Goal: Check status: Check status

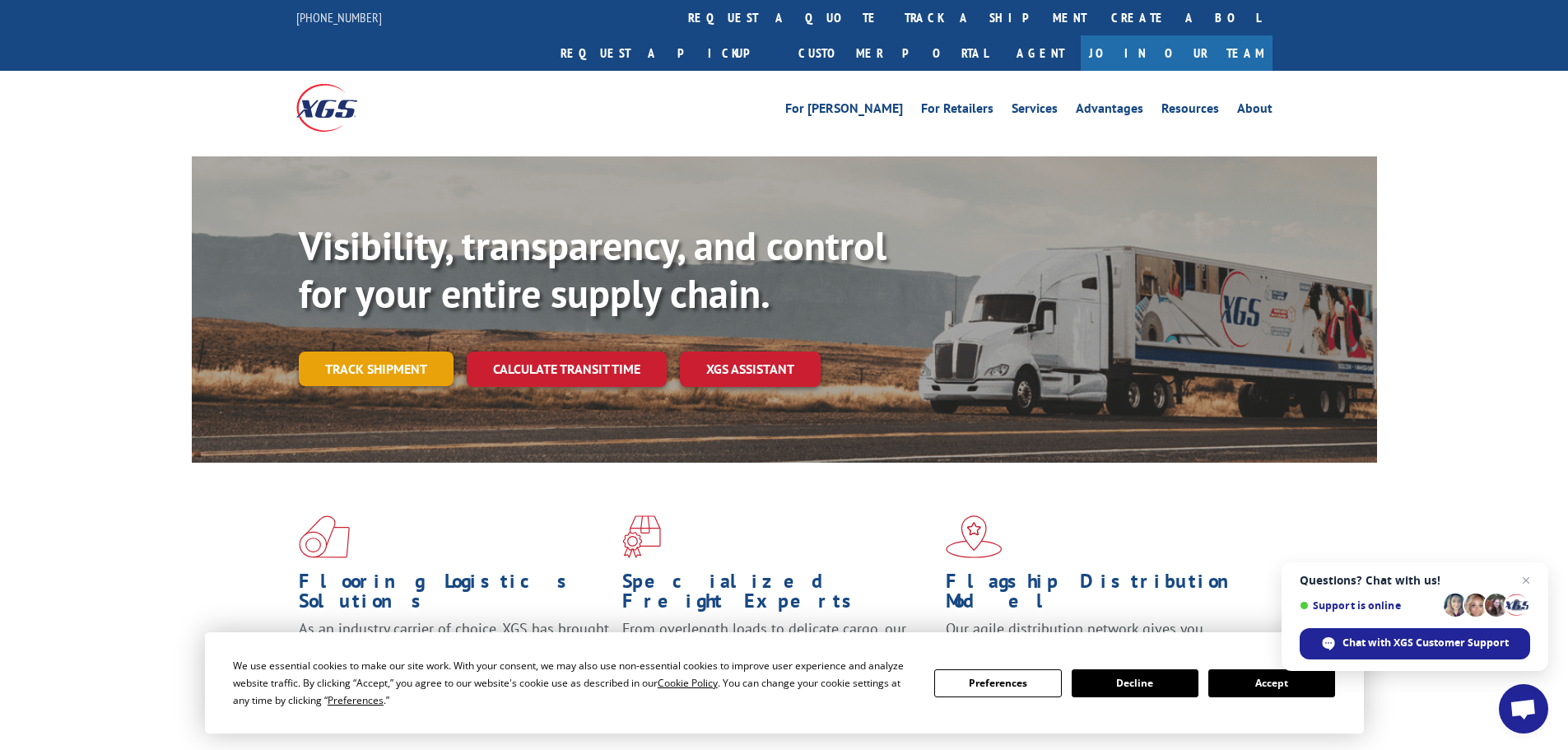
click at [330, 352] on link "Track shipment" at bounding box center [376, 369] width 154 height 35
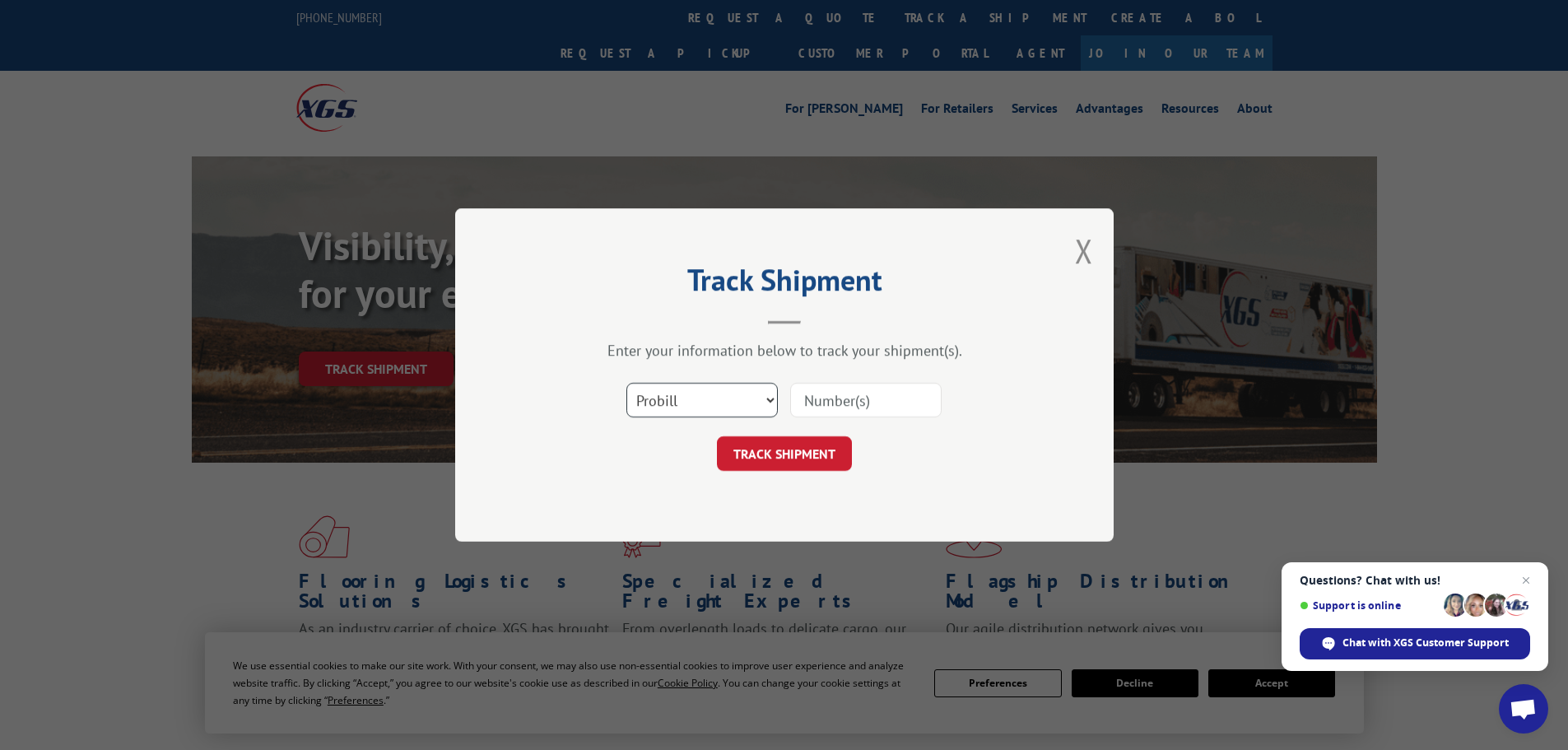
click at [711, 393] on select "Select category... Probill BOL PO" at bounding box center [702, 401] width 152 height 35
select select "bol"
click at [626, 383] on select "Select category... Probill BOL PO" at bounding box center [702, 401] width 152 height 35
click at [844, 416] on input at bounding box center [865, 401] width 152 height 35
paste input "LRS001762031"
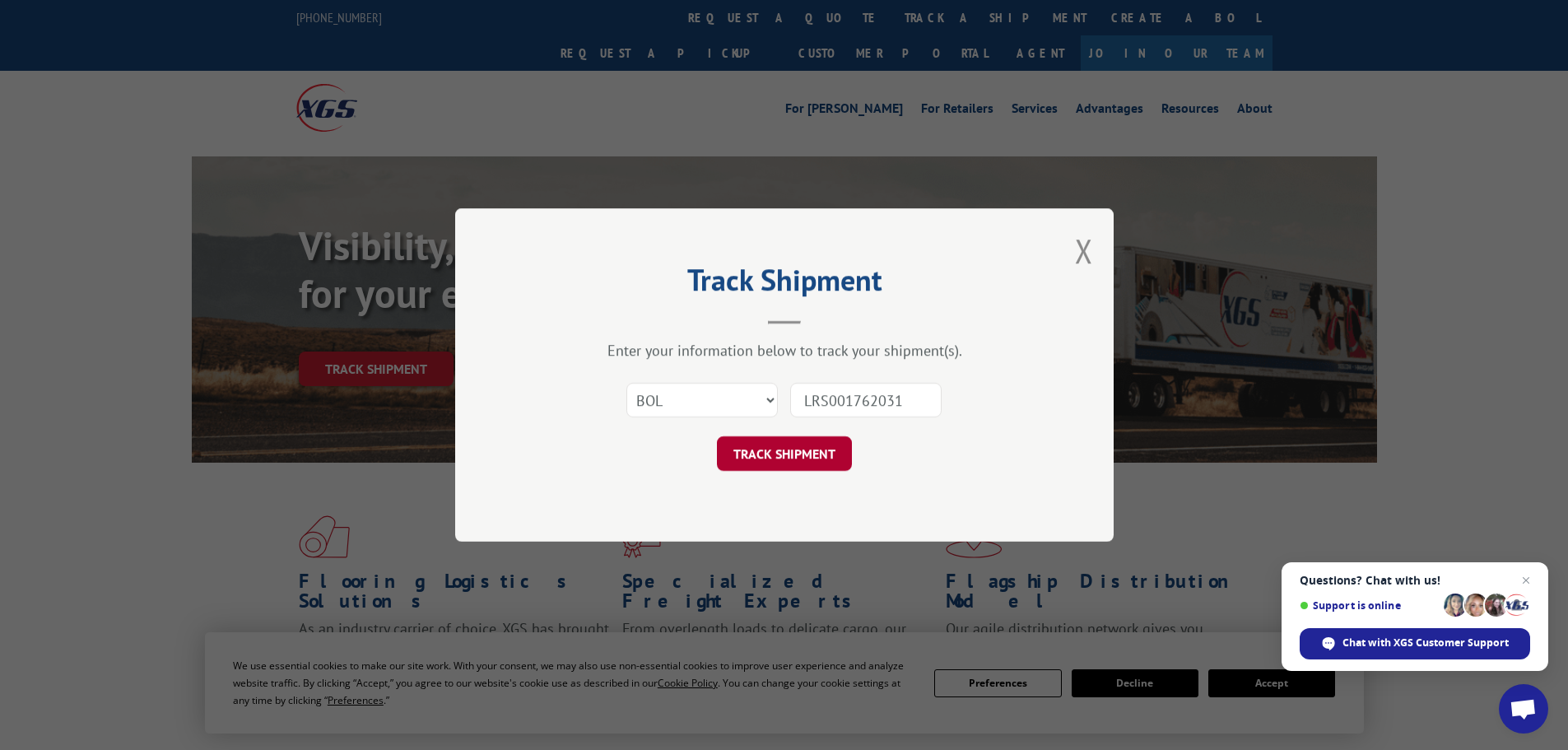
type input "LRS001762031"
click at [803, 449] on button "TRACK SHIPMENT" at bounding box center [784, 454] width 135 height 35
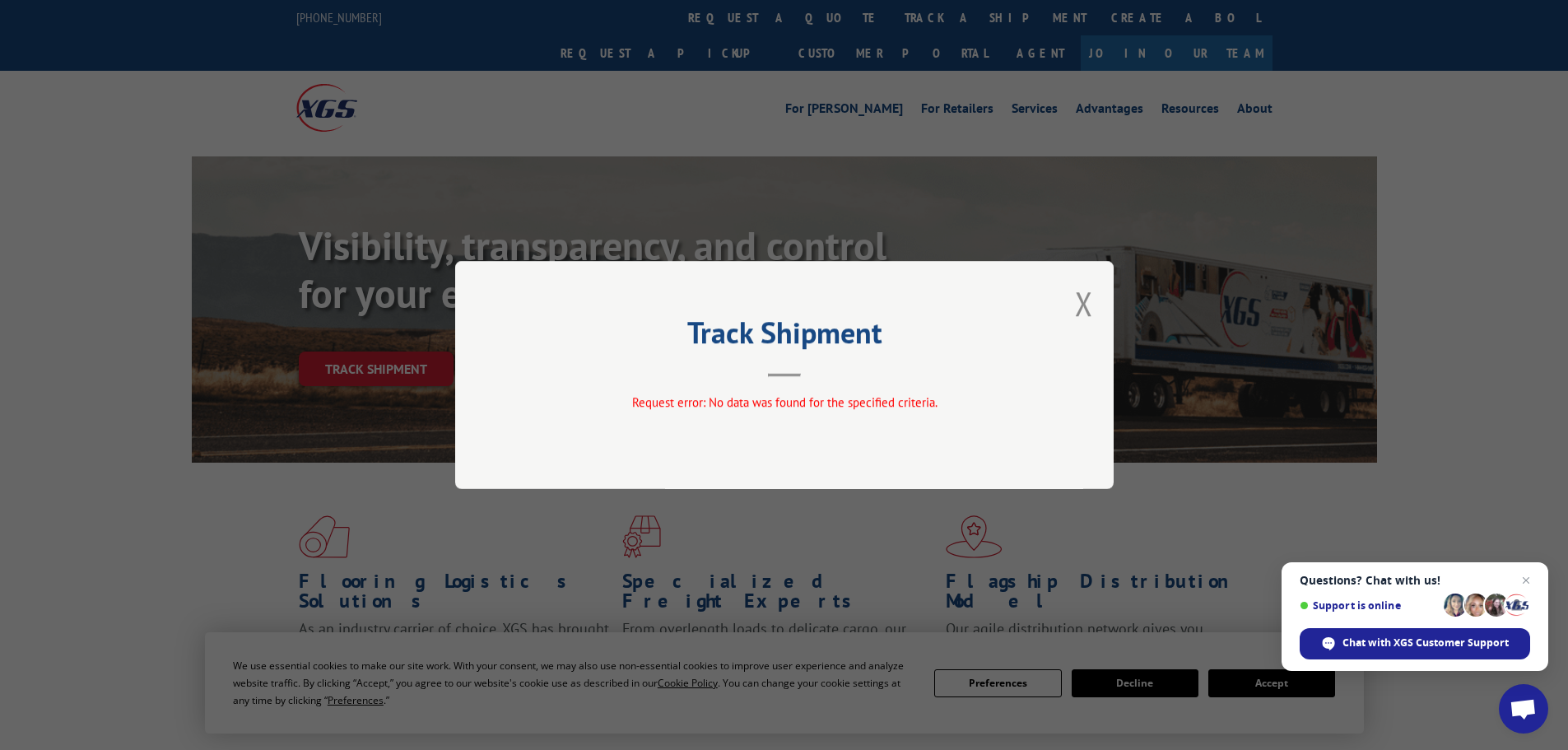
drag, startPoint x: 1086, startPoint y: 305, endPoint x: 1049, endPoint y: 305, distance: 37.0
click at [1089, 305] on button "Close modal" at bounding box center [1084, 302] width 18 height 43
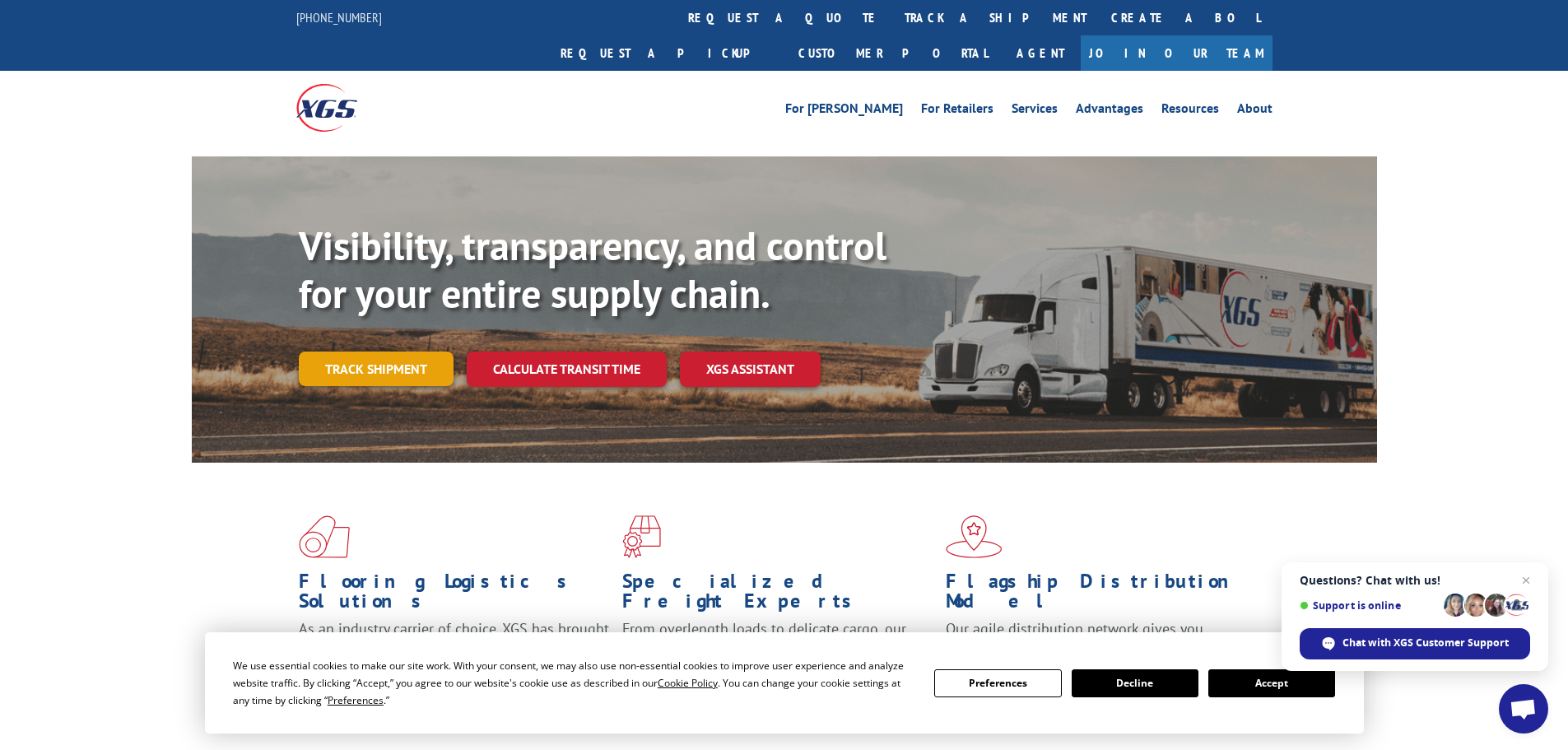
click at [373, 352] on link "Track shipment" at bounding box center [376, 369] width 154 height 35
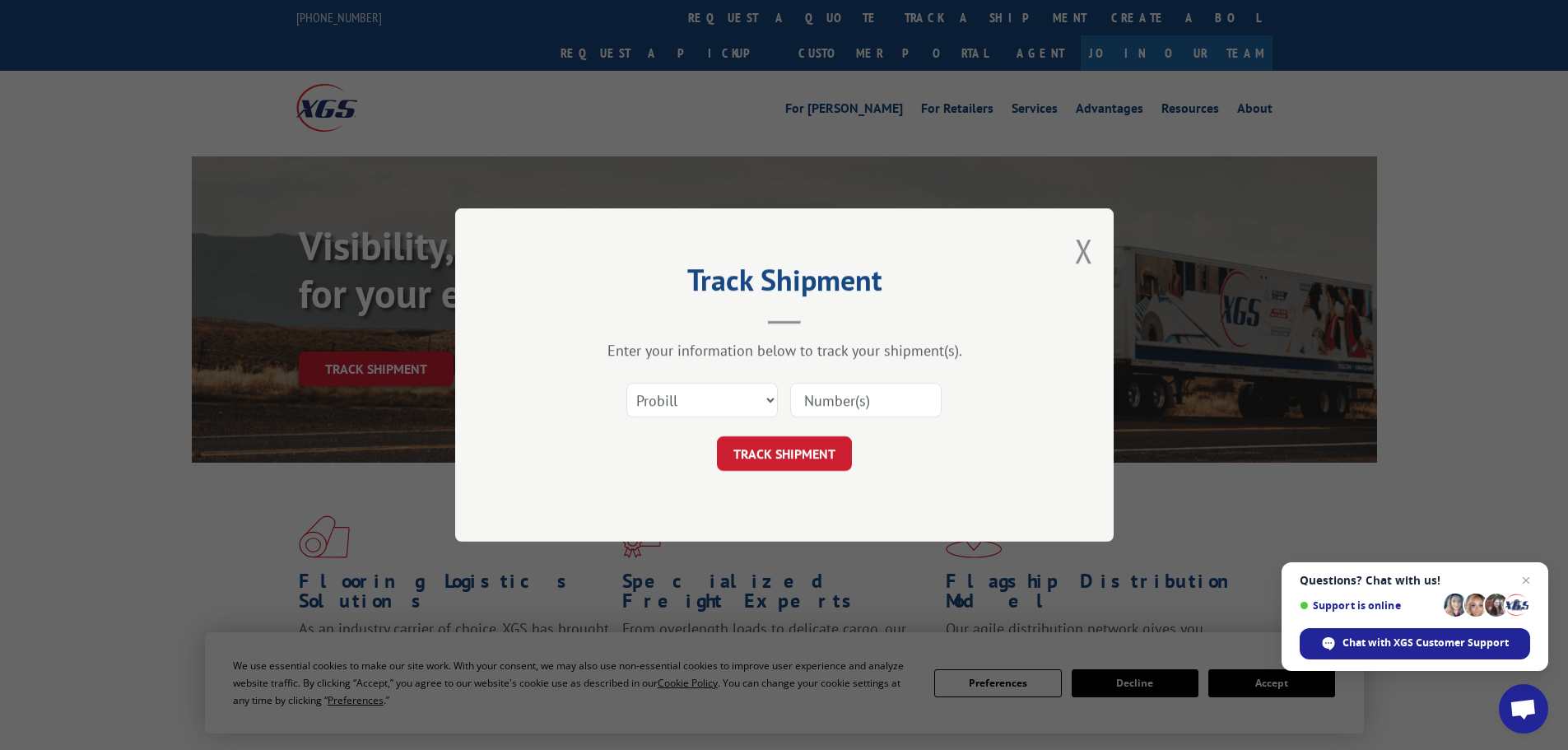
click at [844, 406] on input at bounding box center [865, 401] width 152 height 35
paste input "16900893"
type input "16900893"
click button "TRACK SHIPMENT" at bounding box center [784, 454] width 135 height 35
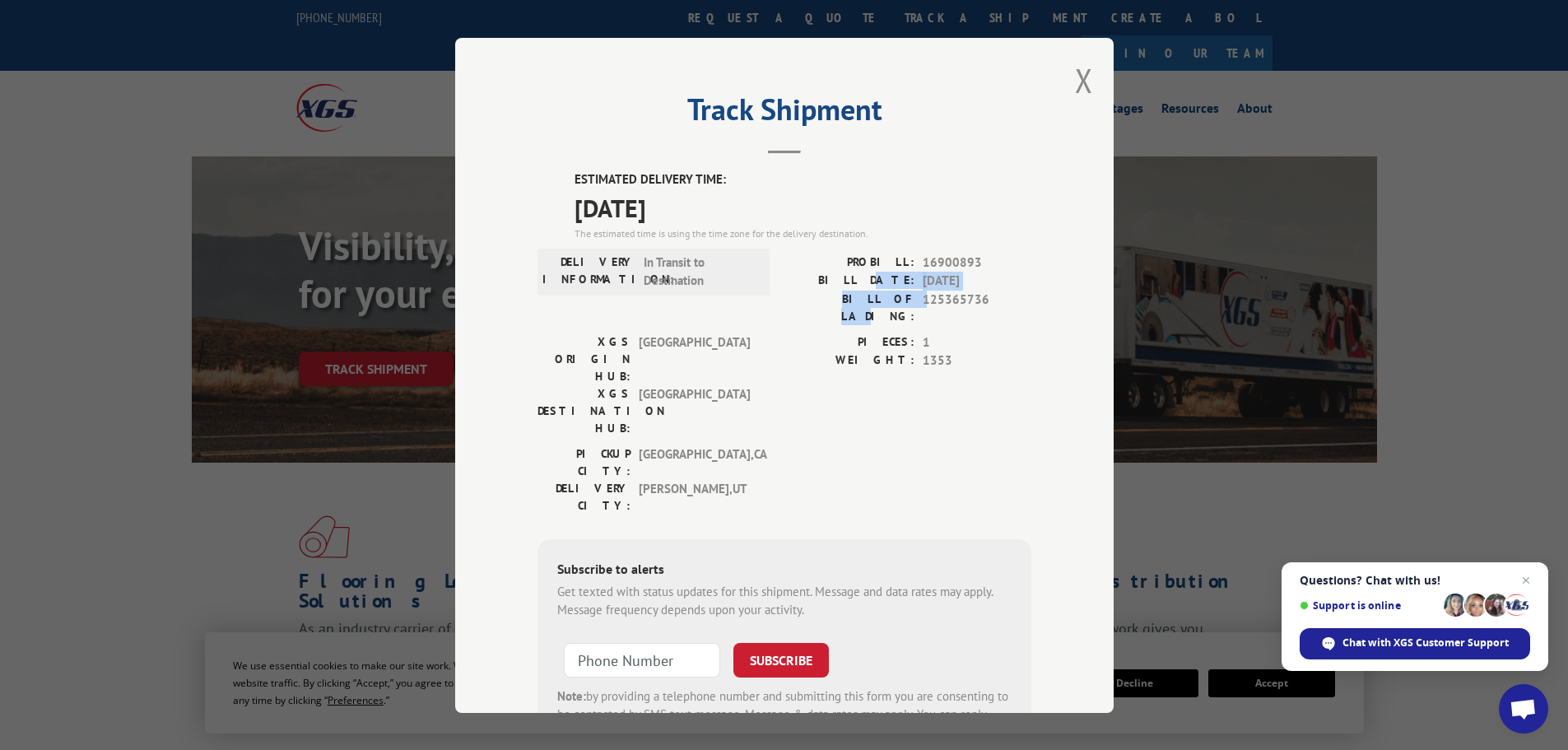
click at [886, 290] on div "PROBILL: 16900893 BILL DATE: [DATE] BILL OF LADING: 125365736" at bounding box center [908, 289] width 247 height 72
click at [957, 301] on span "125365736" at bounding box center [976, 307] width 108 height 35
click at [1085, 86] on button "Close modal" at bounding box center [1084, 80] width 18 height 43
